Goal: Transaction & Acquisition: Purchase product/service

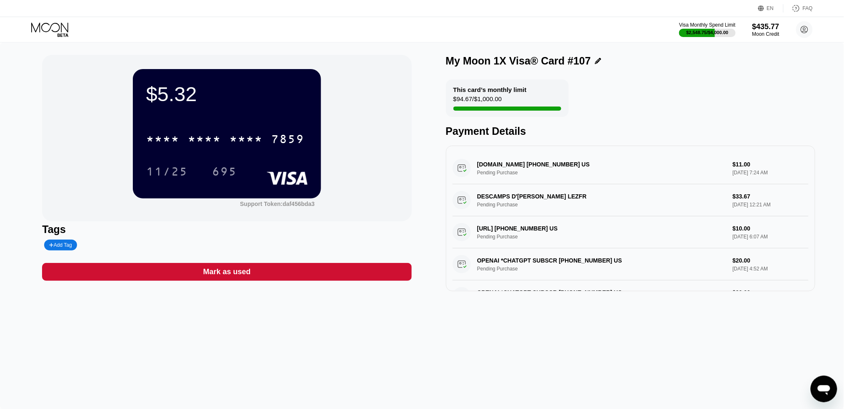
click at [52, 32] on icon at bounding box center [50, 29] width 39 height 15
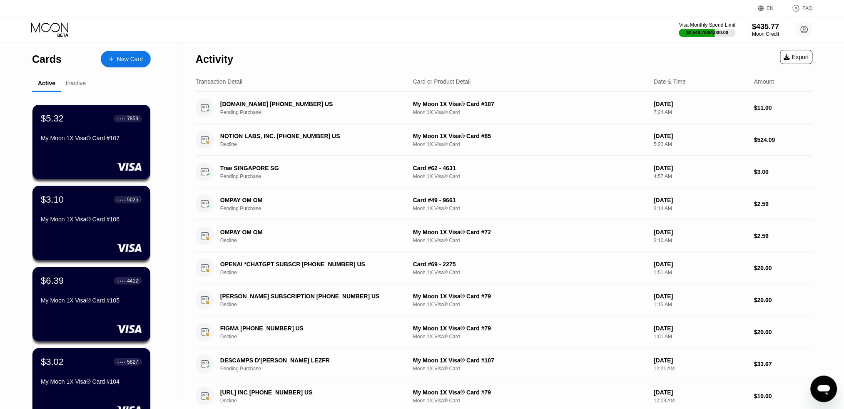
click at [118, 56] on div "New Card" at bounding box center [130, 59] width 26 height 7
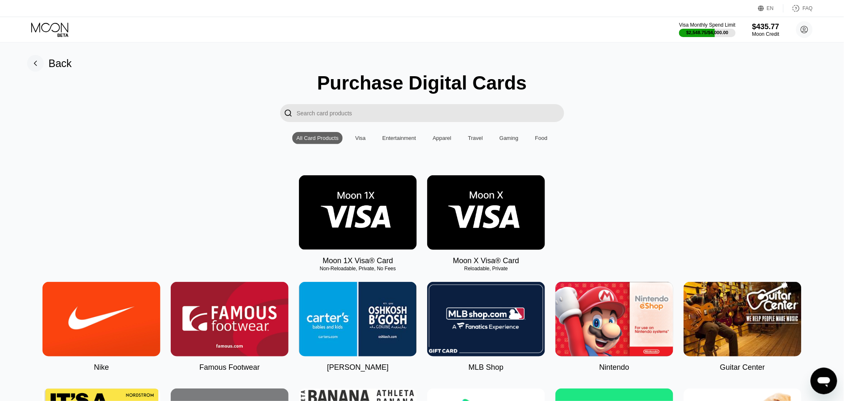
click at [350, 209] on img at bounding box center [358, 212] width 118 height 75
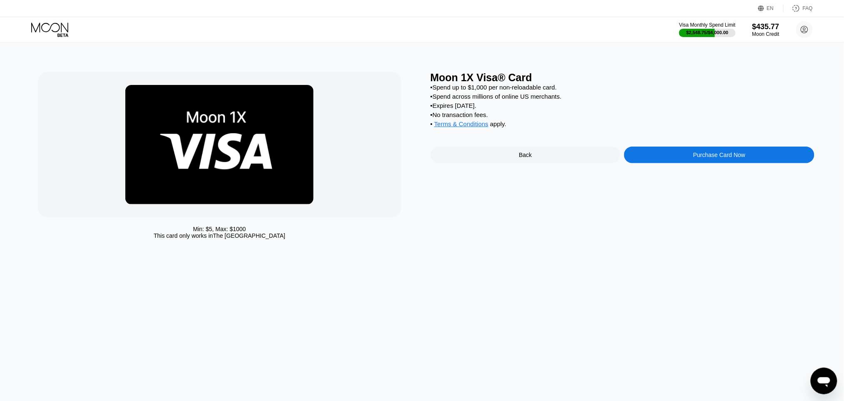
click at [685, 155] on div "Purchase Card Now" at bounding box center [719, 155] width 190 height 17
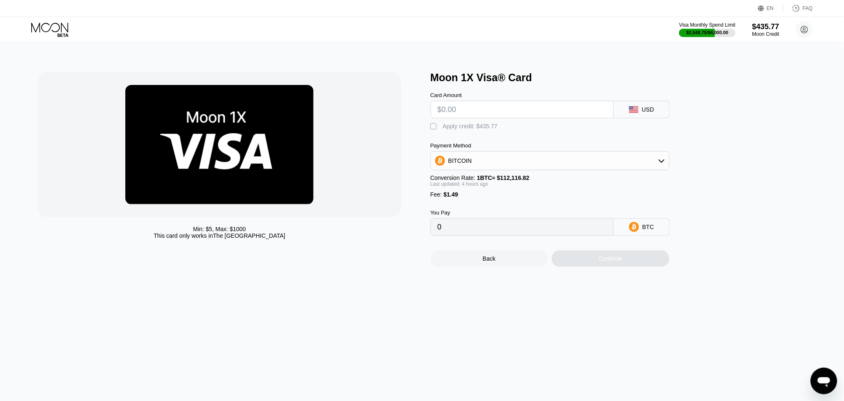
click at [462, 114] on input "text" at bounding box center [522, 109] width 169 height 17
type input "$150"
type input "0.00134464"
click at [462, 114] on input "$150" at bounding box center [522, 109] width 169 height 17
type input "$150"
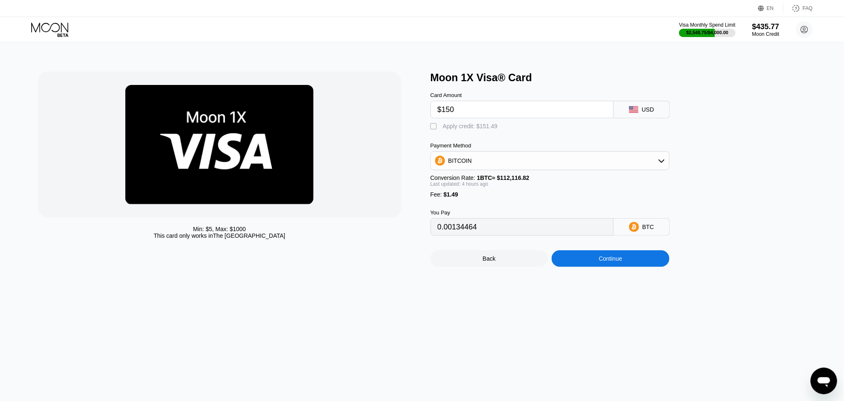
click at [436, 129] on div "" at bounding box center [435, 126] width 8 height 8
type input "0"
click at [617, 262] on div "Continue" at bounding box center [610, 258] width 23 height 7
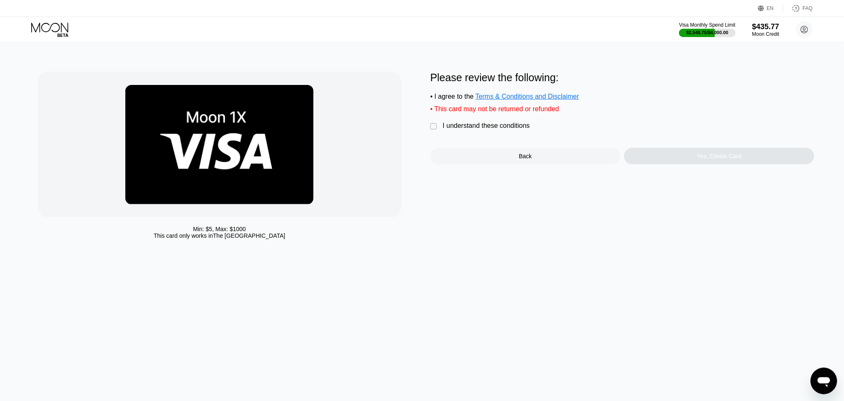
click at [431, 131] on div "" at bounding box center [435, 126] width 8 height 8
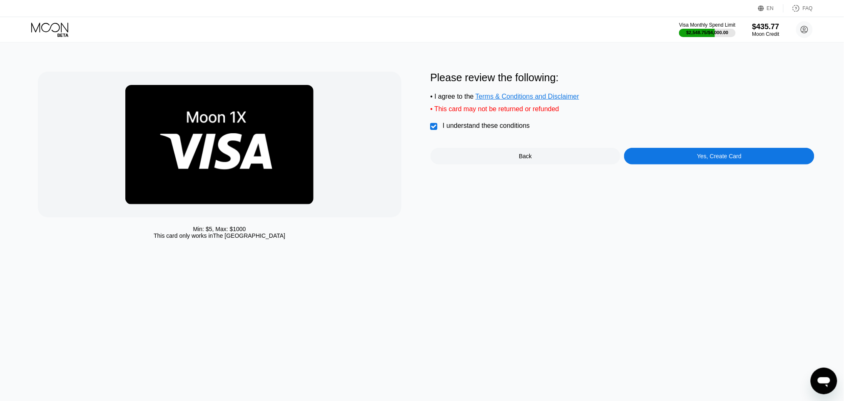
click at [693, 163] on div "Yes, Create Card" at bounding box center [719, 156] width 190 height 17
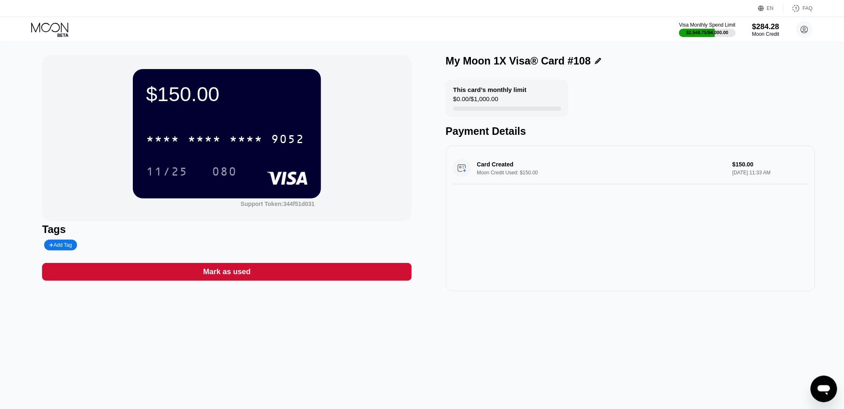
click at [232, 139] on div "* * * *" at bounding box center [245, 140] width 33 height 13
click at [331, 159] on div "$150.00 4513 6500 2925 9052 11/25 080 Support Token: 344f51d031" at bounding box center [226, 138] width 369 height 167
click at [428, 156] on div "$150.00 4513 6500 2925 9052 11/25 080 Support Token: 344f51d031 Tags Add Tag Ma…" at bounding box center [422, 173] width 760 height 237
click at [408, 117] on div "$150.00 4513 6500 2925 9052 11/25 080 Support Token: 344f51d031" at bounding box center [226, 138] width 369 height 167
click at [216, 144] on div "6500" at bounding box center [204, 140] width 33 height 13
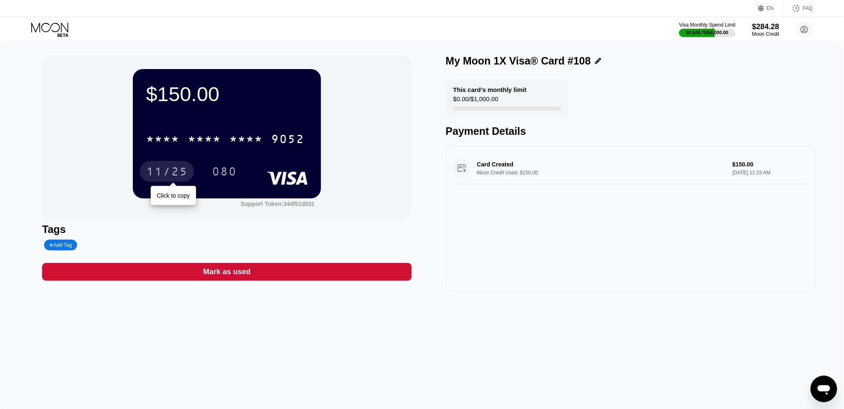
click at [175, 177] on div "11/25" at bounding box center [167, 172] width 42 height 13
click at [223, 173] on div "080" at bounding box center [224, 172] width 25 height 13
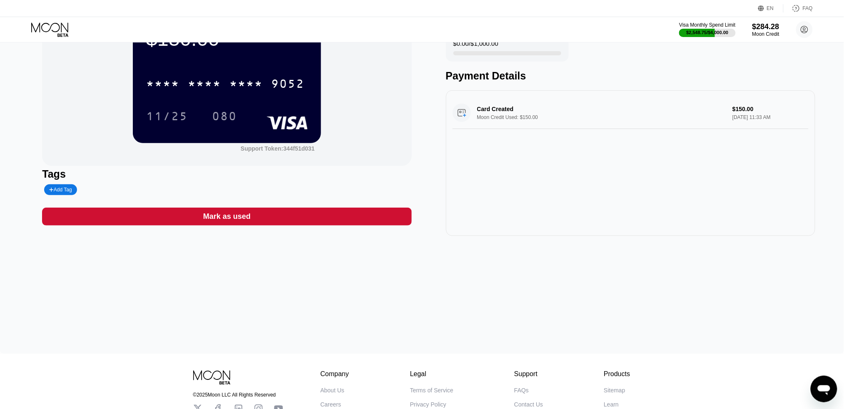
click at [391, 148] on div "$150.00 * * * * * * * * * * * * 9052 11/25 080 Support Token: 344f51d031" at bounding box center [226, 83] width 369 height 167
